Goal: Task Accomplishment & Management: Manage account settings

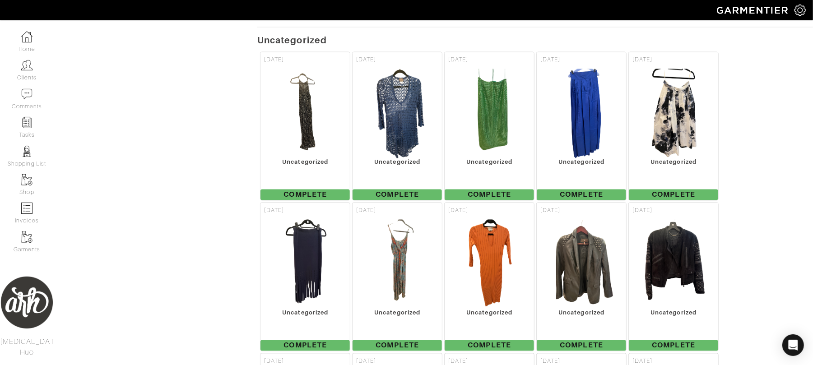
scroll to position [8493, 0]
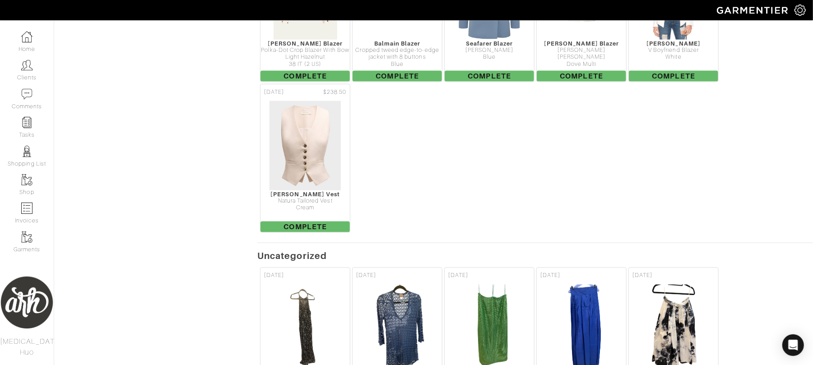
scroll to position [8267, 0]
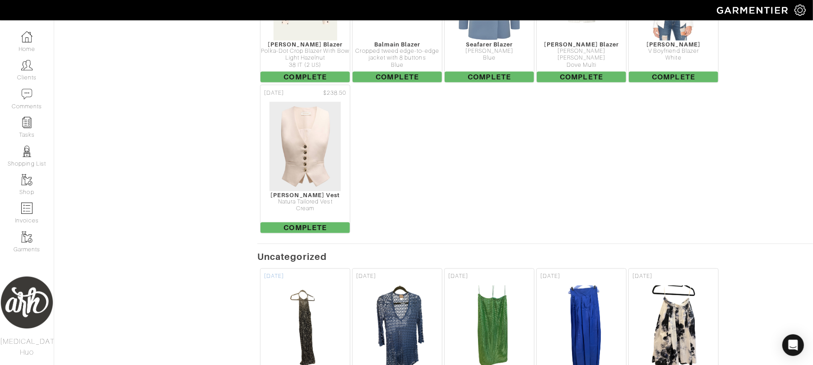
click at [288, 307] on img at bounding box center [305, 330] width 68 height 90
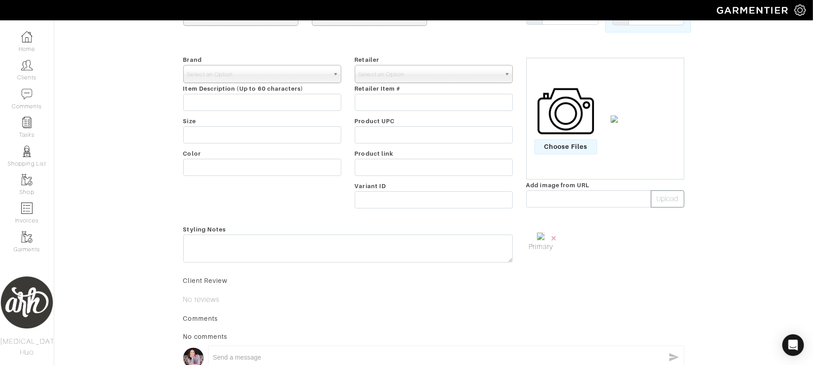
scroll to position [190, 0]
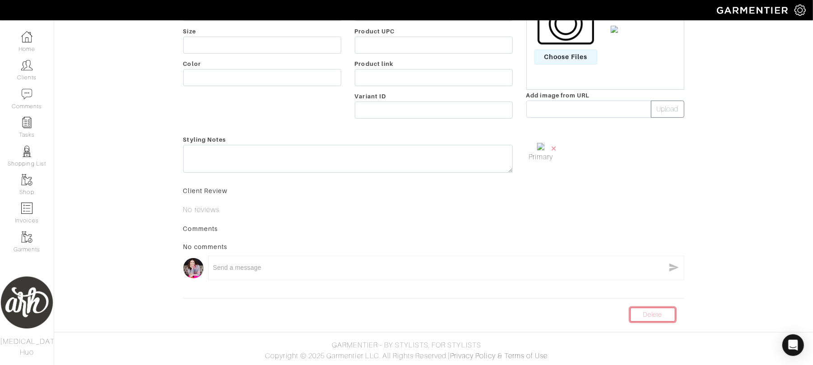
click at [639, 312] on link "Delete" at bounding box center [652, 315] width 45 height 14
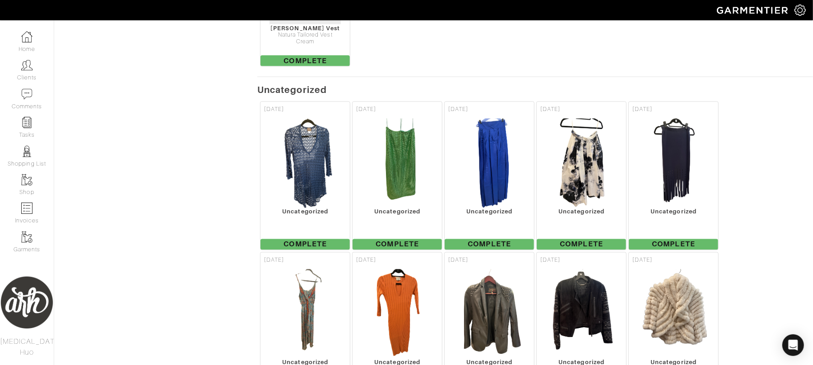
scroll to position [8440, 0]
